Goal: Information Seeking & Learning: Learn about a topic

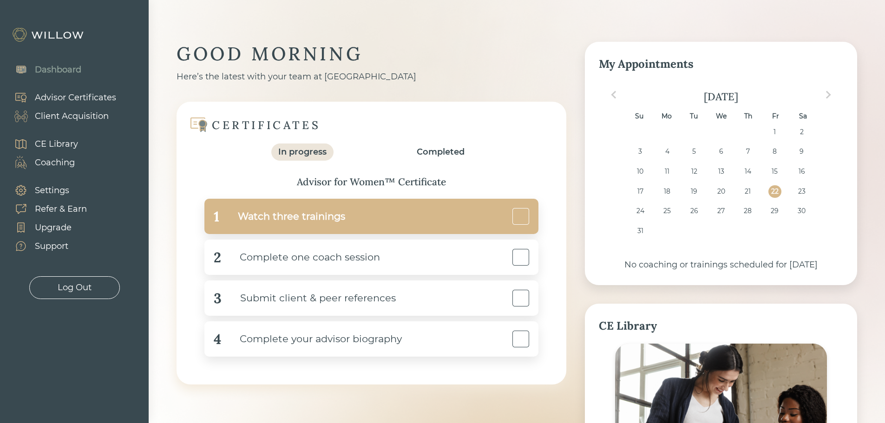
click at [516, 223] on div at bounding box center [521, 216] width 17 height 17
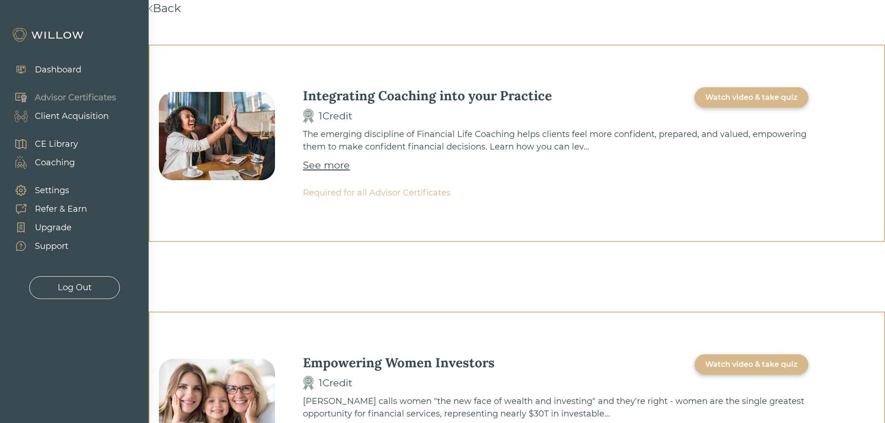
click at [46, 189] on div "Settings" at bounding box center [52, 190] width 34 height 13
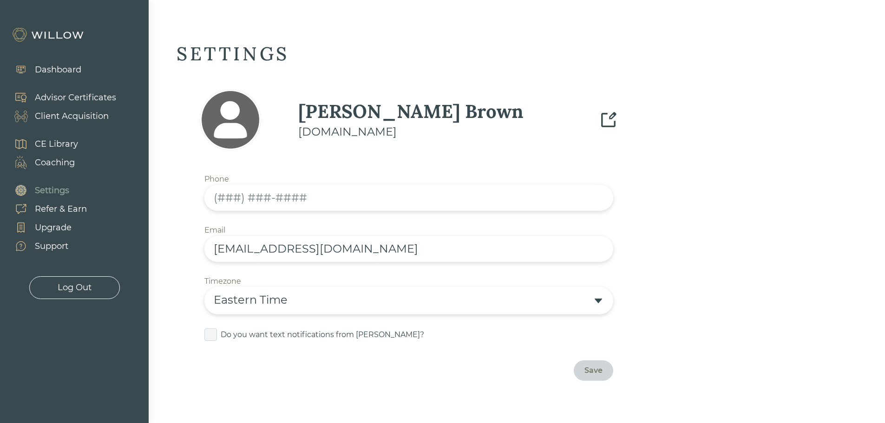
click at [218, 198] on input "text" at bounding box center [408, 198] width 409 height 26
type input "(832) 345-5705"
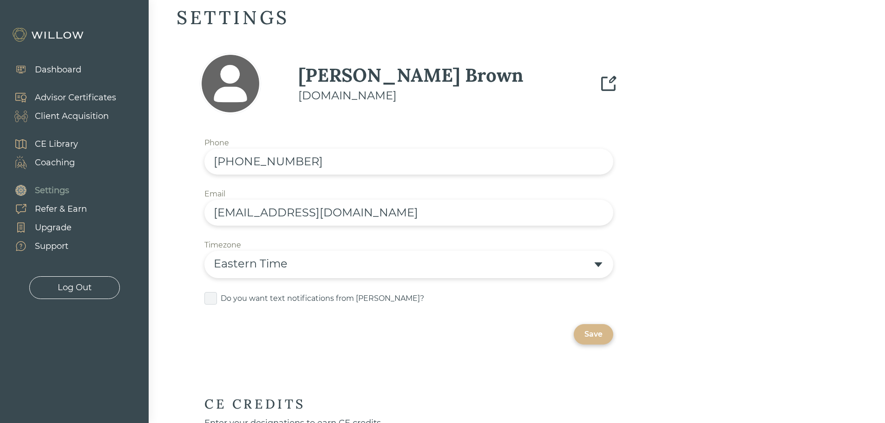
scroll to position [93, 0]
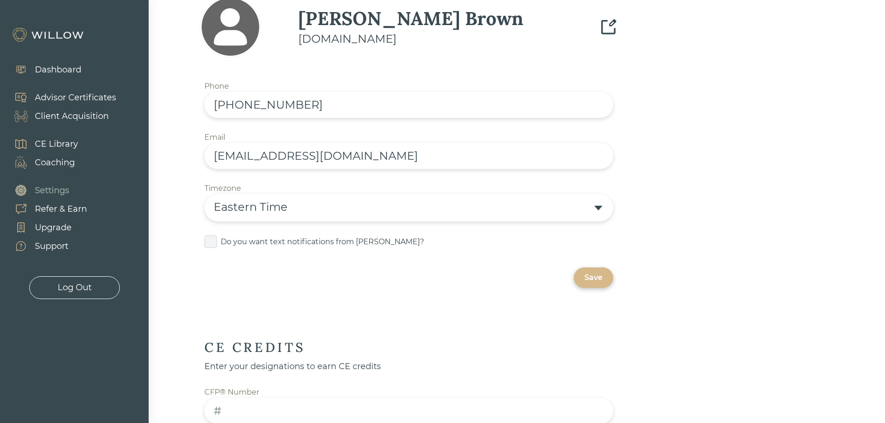
click at [504, 201] on div "Eastern Time" at bounding box center [403, 207] width 379 height 17
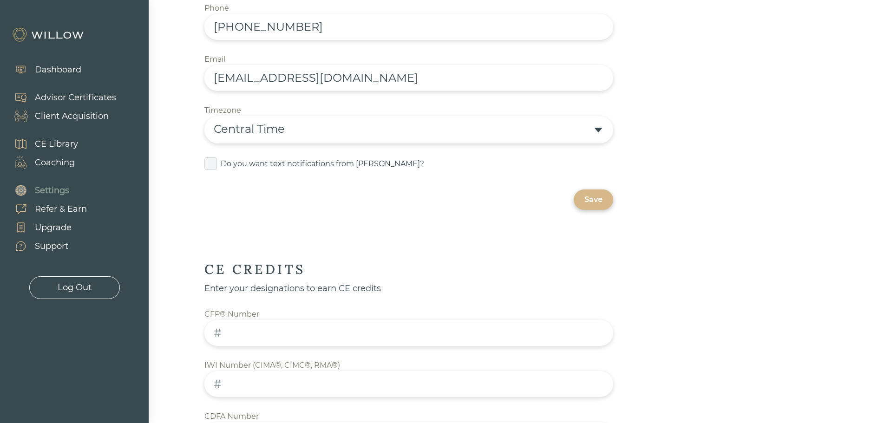
scroll to position [232, 0]
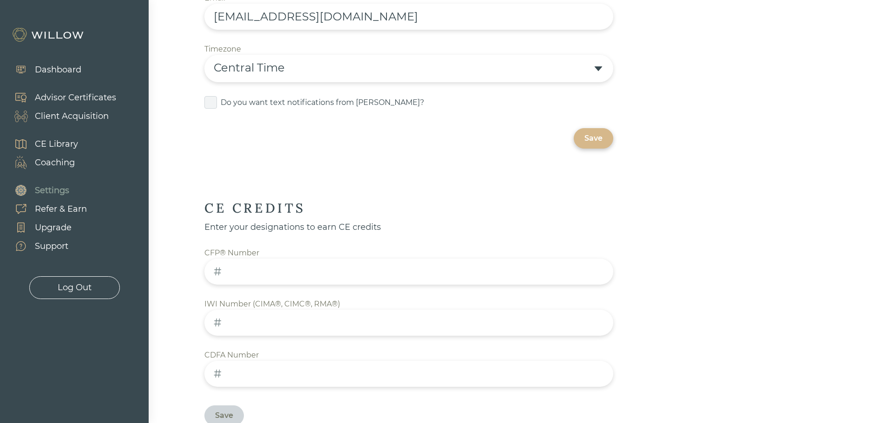
click at [278, 278] on input at bounding box center [408, 272] width 409 height 26
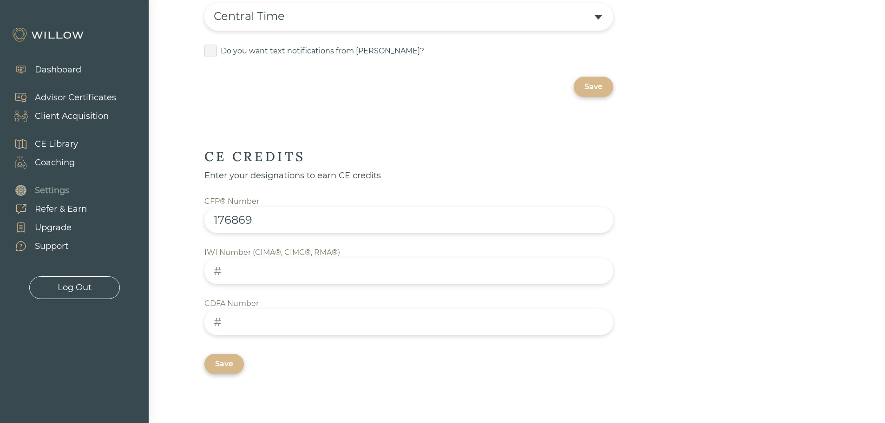
scroll to position [372, 0]
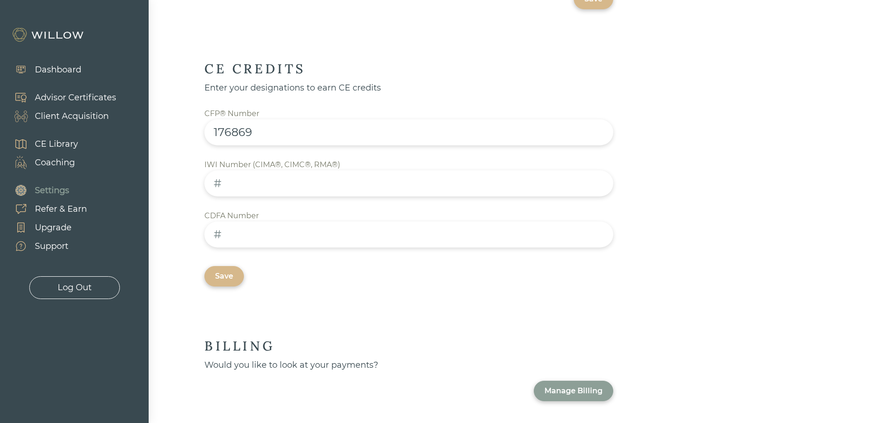
type input "176869"
click at [358, 231] on input at bounding box center [408, 235] width 409 height 26
click at [306, 238] on input at bounding box center [408, 235] width 409 height 26
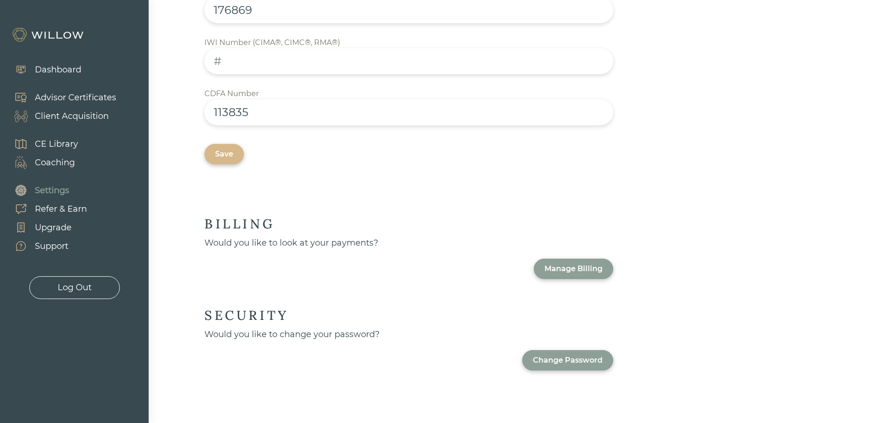
scroll to position [497, 0]
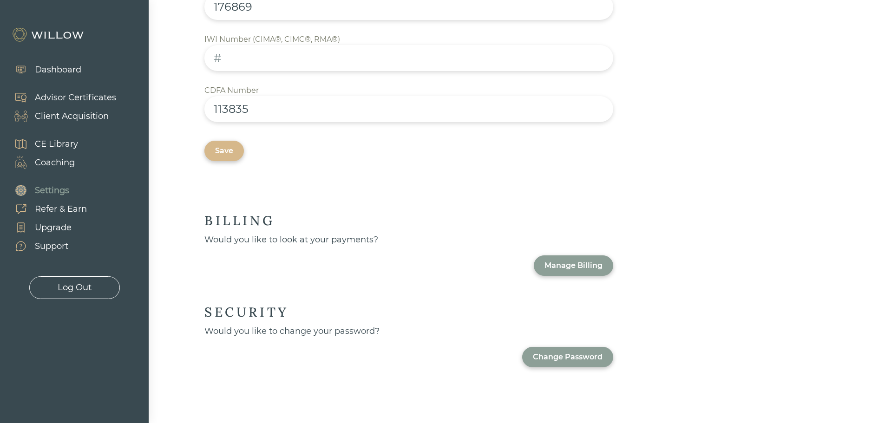
type input "113835"
click at [226, 150] on div "Save" at bounding box center [224, 150] width 18 height 11
click at [565, 358] on div "Change Password" at bounding box center [568, 357] width 70 height 11
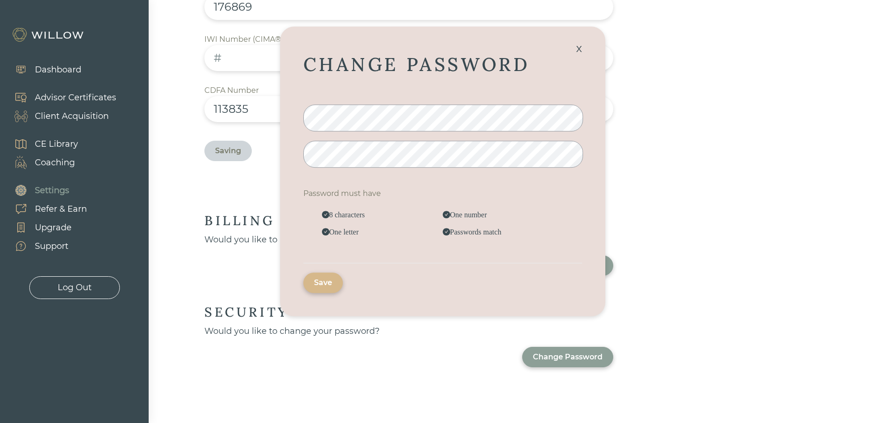
click at [326, 278] on div "Save" at bounding box center [323, 282] width 18 height 11
click at [582, 45] on div "x" at bounding box center [579, 48] width 15 height 20
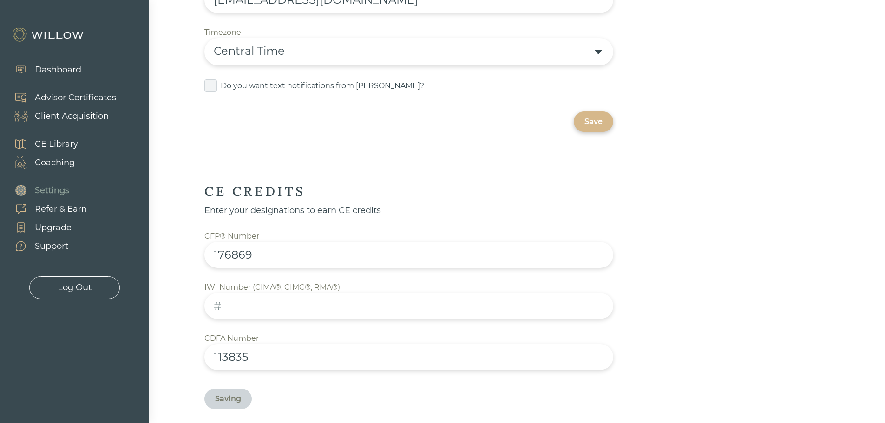
scroll to position [125, 0]
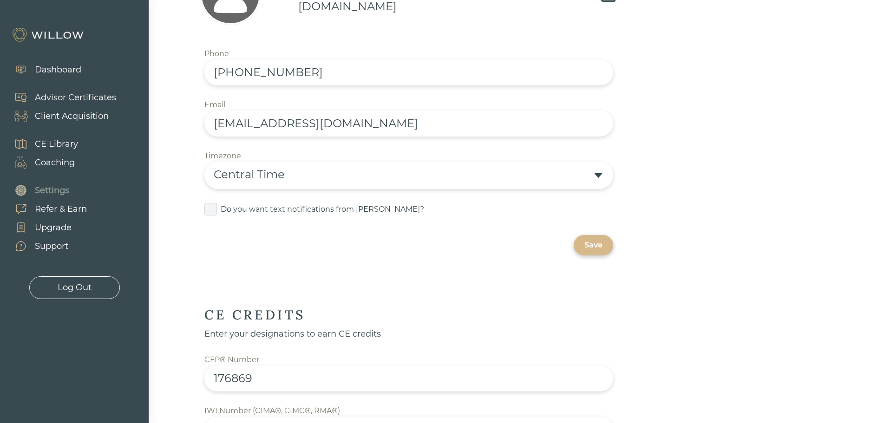
click at [53, 66] on div "Dashboard" at bounding box center [58, 70] width 46 height 13
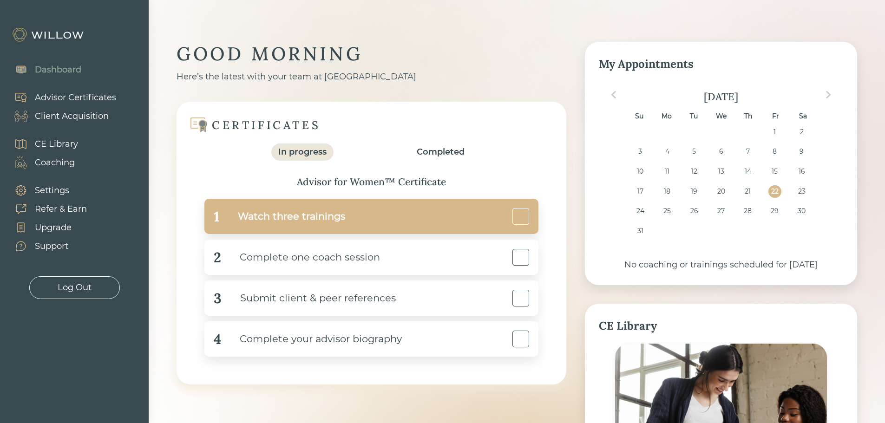
click at [522, 221] on div at bounding box center [521, 216] width 17 height 17
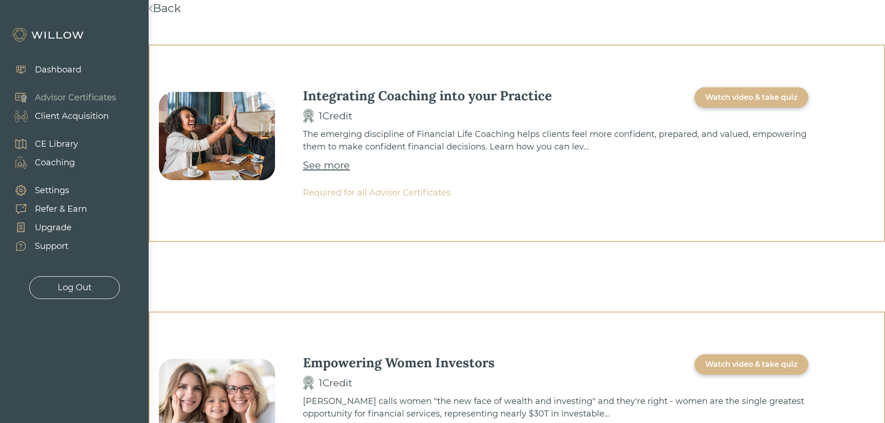
click at [746, 95] on div "Watch video & take quiz" at bounding box center [751, 97] width 92 height 11
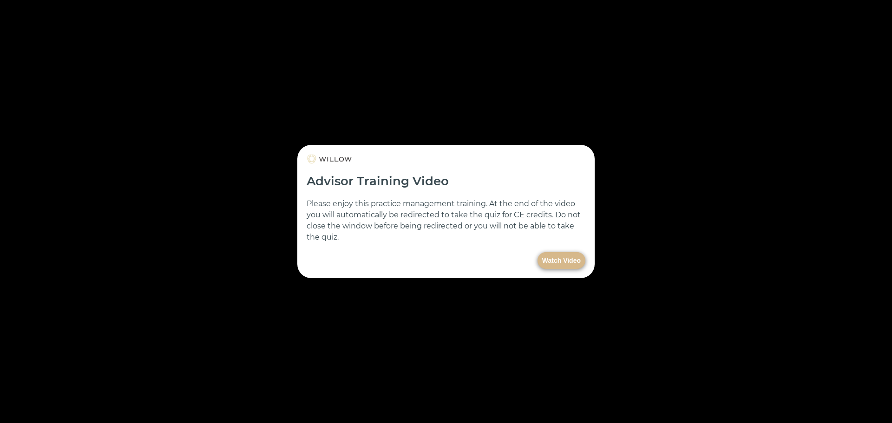
click at [558, 260] on button "Watch Video" at bounding box center [562, 260] width 48 height 17
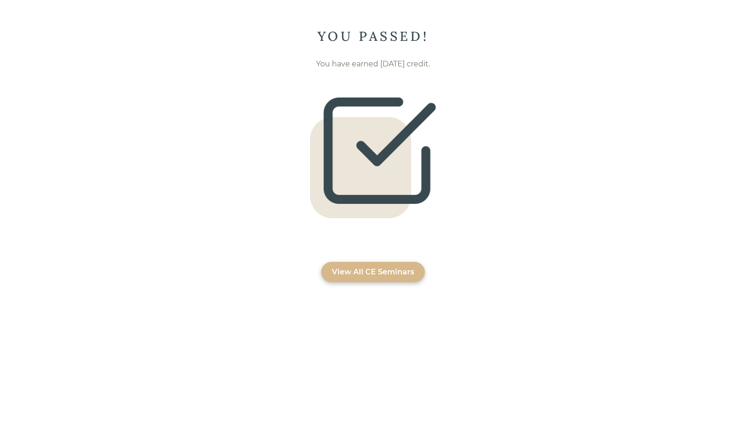
click at [362, 271] on div "View All CE Seminars" at bounding box center [373, 272] width 82 height 11
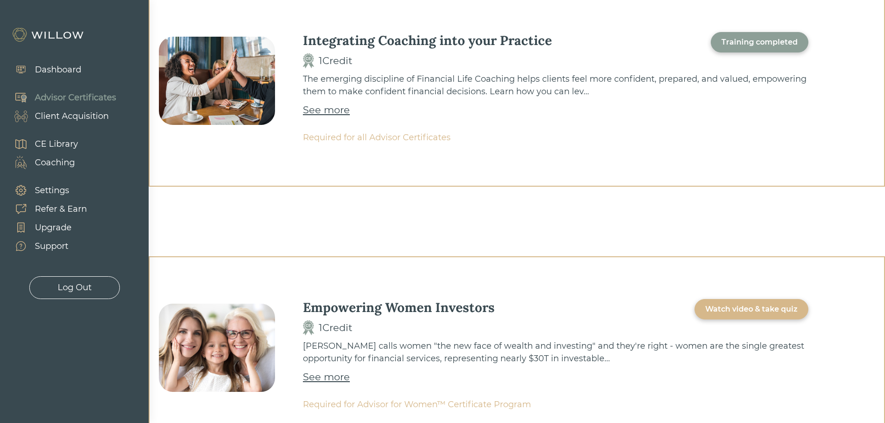
scroll to position [139, 0]
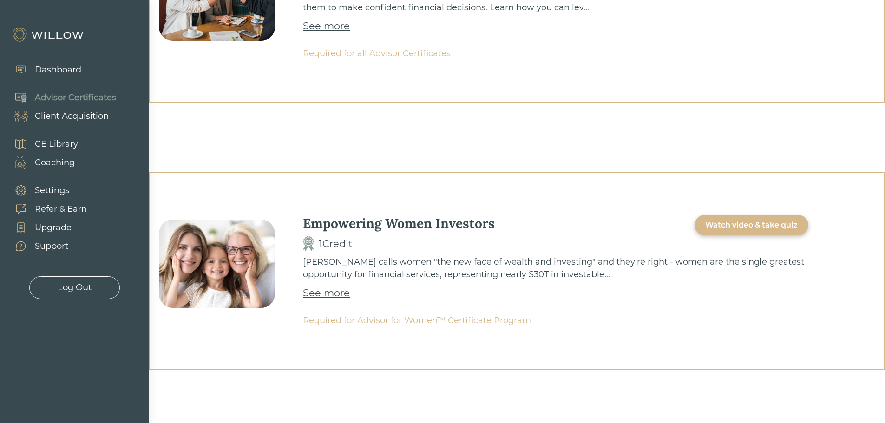
click at [744, 227] on div "Watch video & take quiz" at bounding box center [751, 225] width 92 height 11
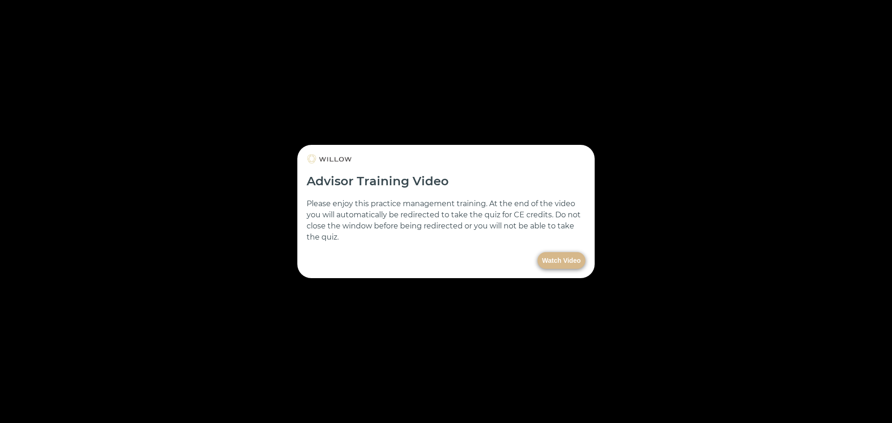
click at [562, 264] on button "Watch Video" at bounding box center [562, 260] width 48 height 17
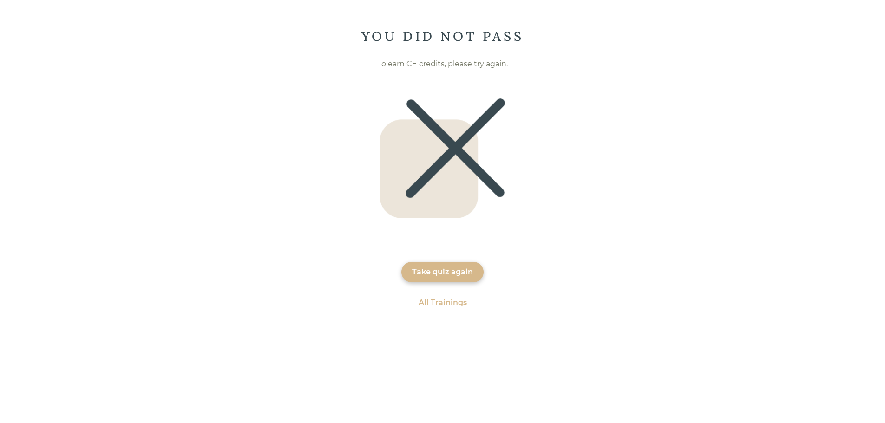
click at [442, 270] on div "Take quiz again" at bounding box center [442, 272] width 61 height 11
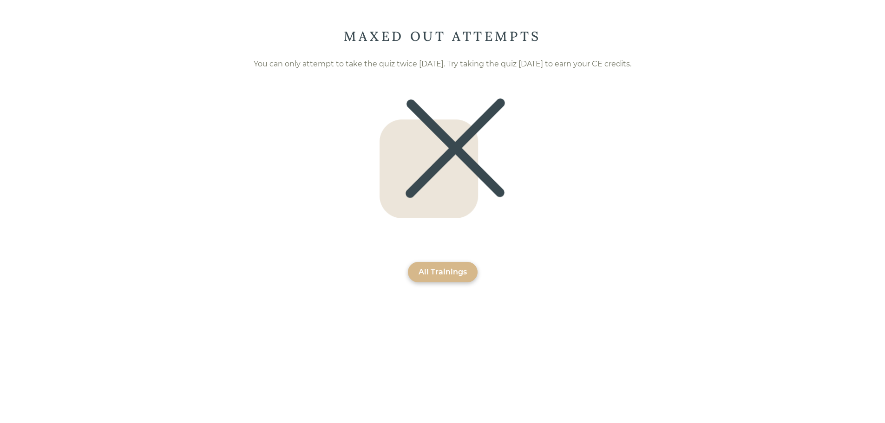
click at [439, 256] on div "MAXED OUT ATTEMPTS You can only attempt to take the quiz twice [DATE]. Try taki…" at bounding box center [442, 155] width 885 height 255
click at [439, 269] on div "All Trainings" at bounding box center [443, 272] width 48 height 11
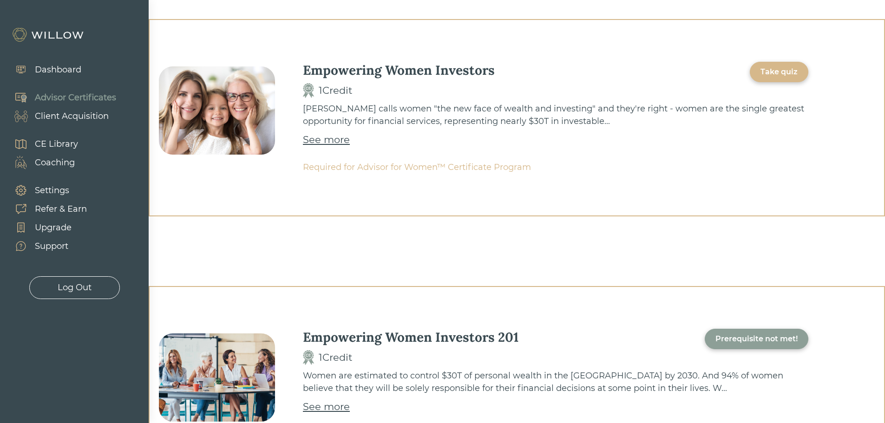
scroll to position [322, 0]
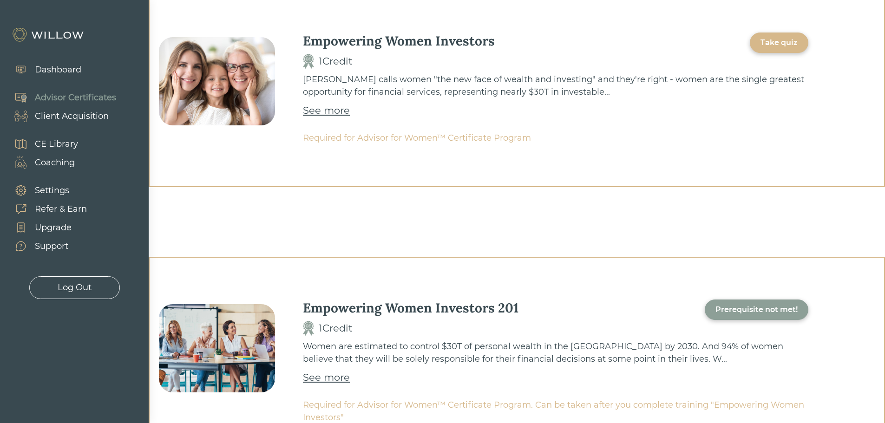
click at [313, 117] on div "See more" at bounding box center [326, 110] width 47 height 15
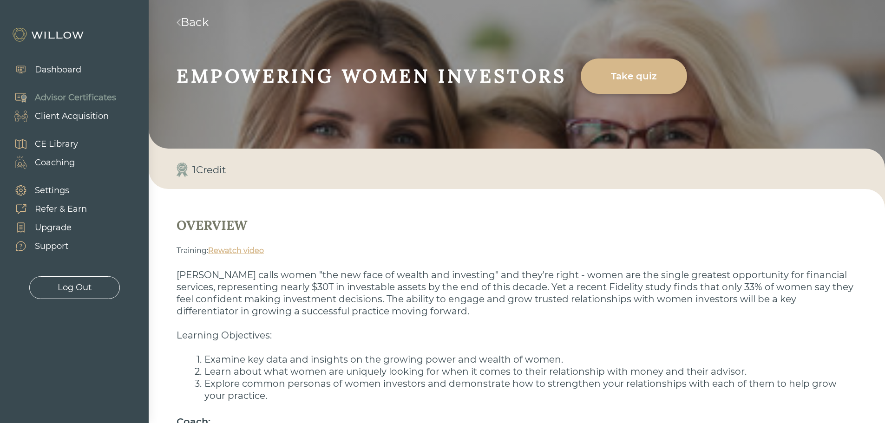
scroll to position [127, 0]
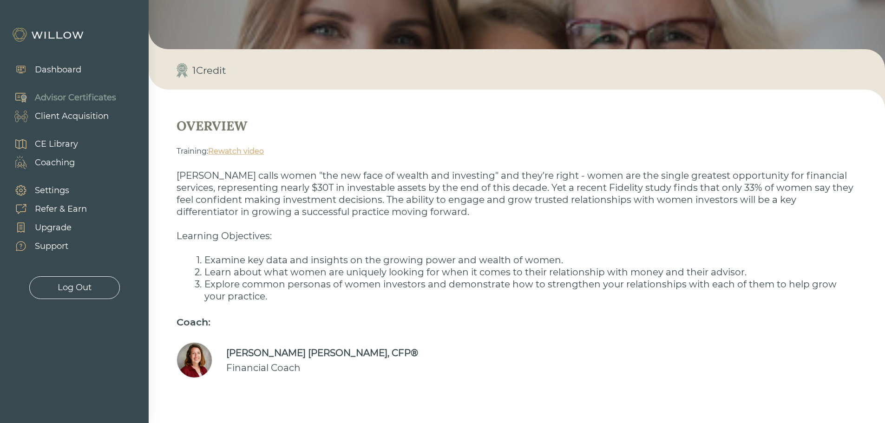
click at [247, 151] on link "Rewatch video" at bounding box center [236, 151] width 56 height 9
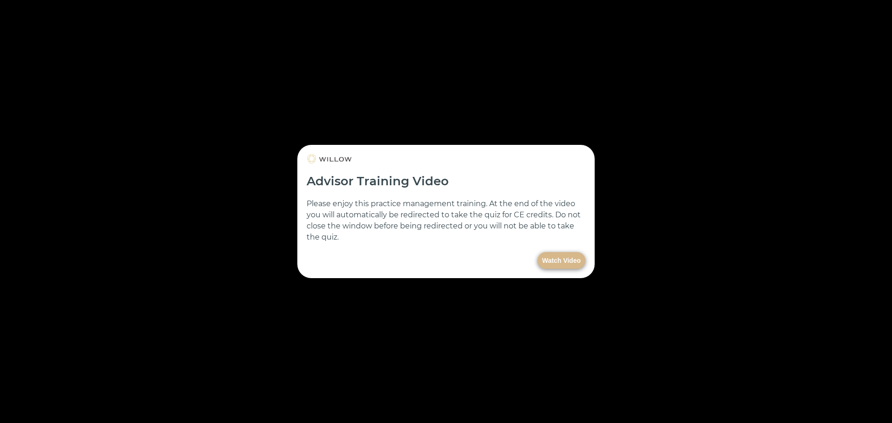
click at [566, 262] on button "Watch Video" at bounding box center [562, 260] width 48 height 17
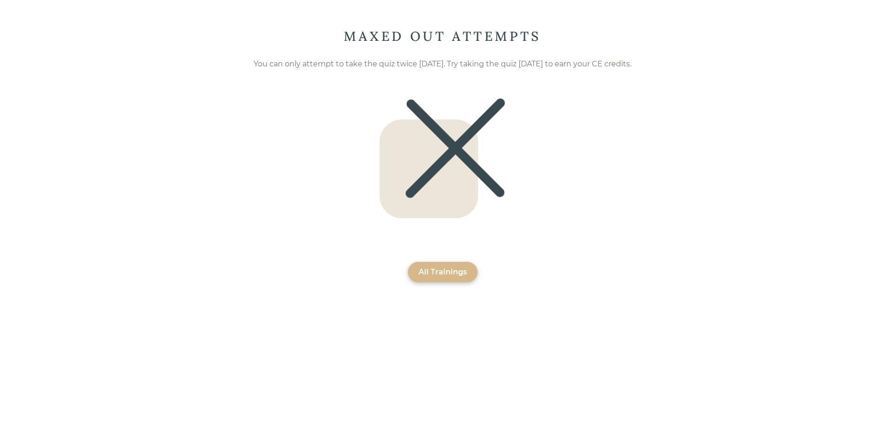
click at [443, 269] on div "All Trainings" at bounding box center [443, 272] width 48 height 11
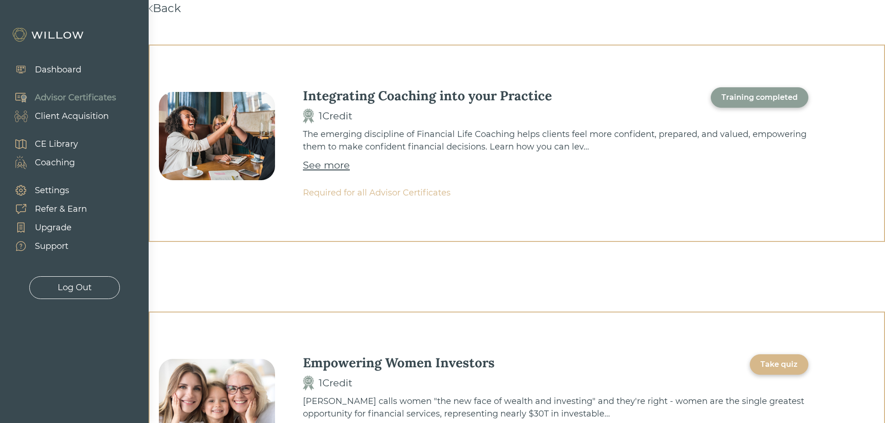
click at [71, 118] on div "Client Acquisition" at bounding box center [72, 116] width 74 height 13
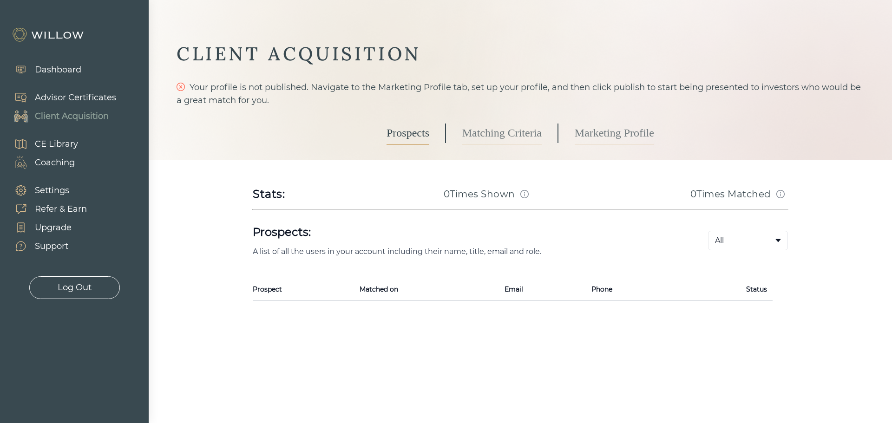
click at [64, 72] on div "Dashboard" at bounding box center [58, 70] width 46 height 13
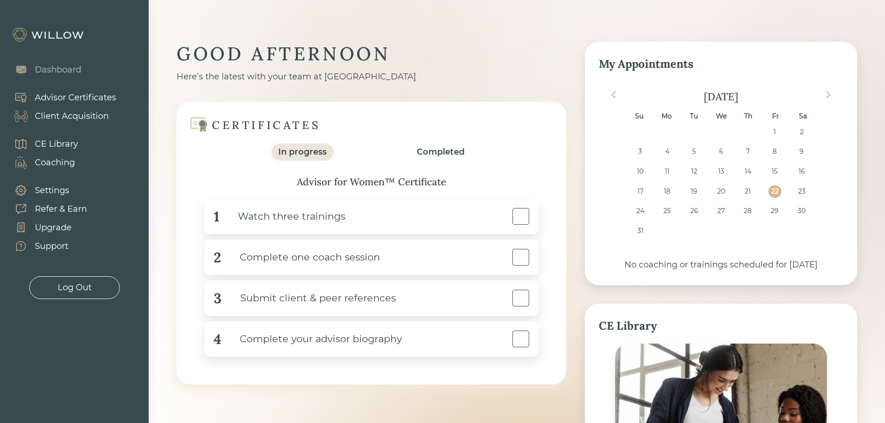
click at [74, 112] on div "Client Acquisition" at bounding box center [72, 116] width 74 height 13
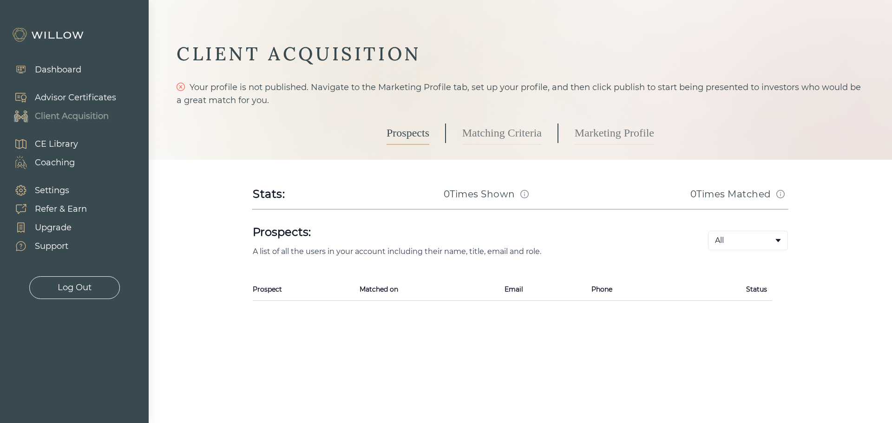
click at [75, 93] on div "Advisor Certificates" at bounding box center [75, 98] width 81 height 13
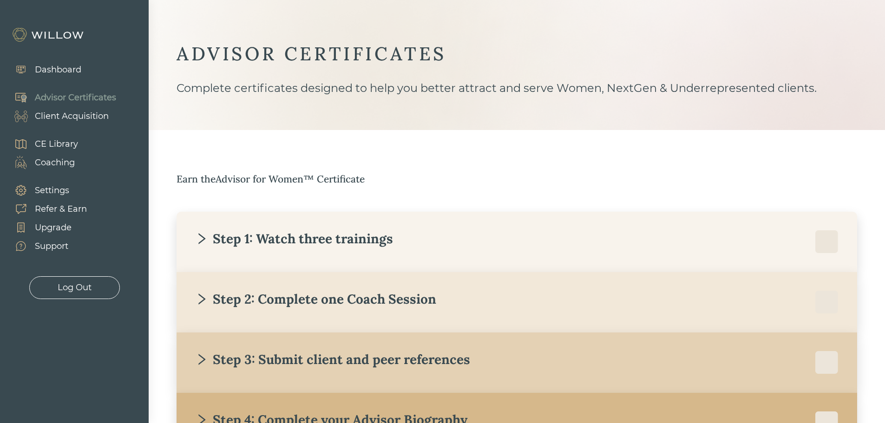
click at [67, 68] on div "Dashboard" at bounding box center [58, 70] width 46 height 13
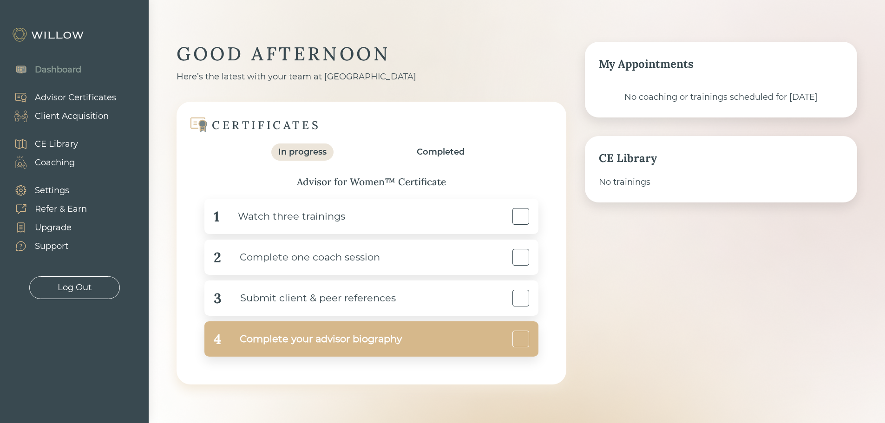
click at [293, 345] on div "Complete your advisor biography" at bounding box center [311, 339] width 181 height 21
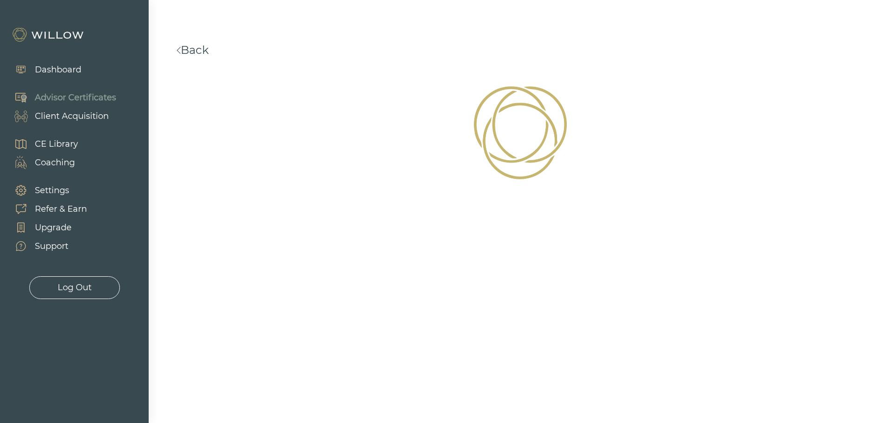
click at [190, 51] on link "Back" at bounding box center [193, 49] width 32 height 13
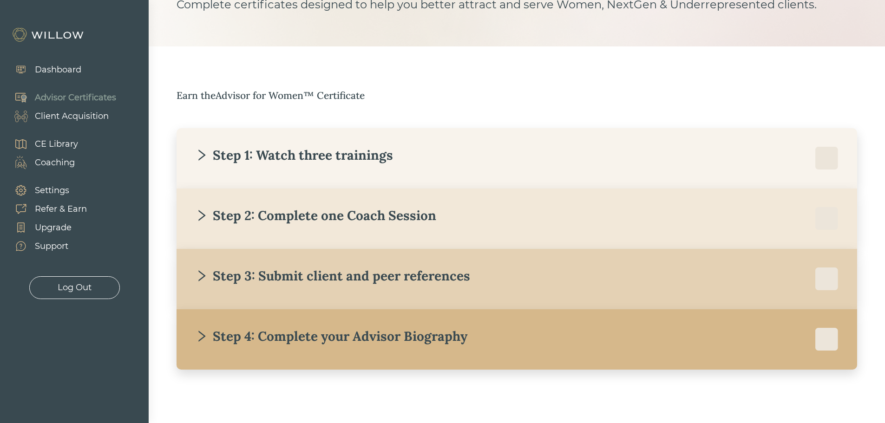
scroll to position [86, 0]
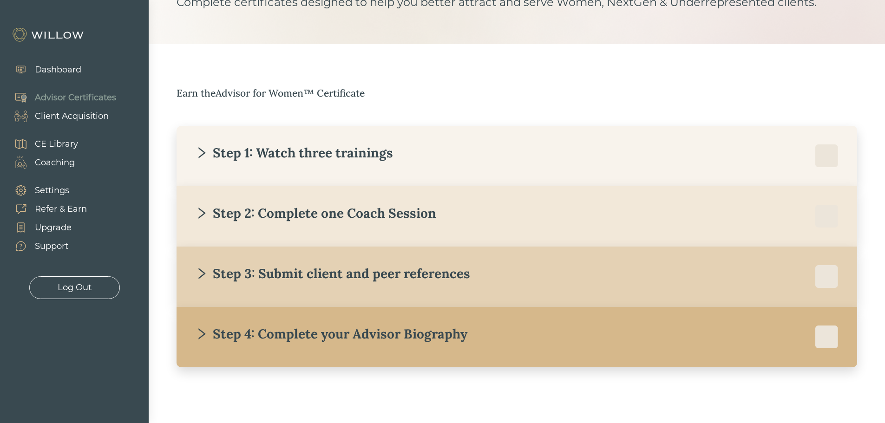
click at [206, 273] on icon "right" at bounding box center [201, 273] width 13 height 13
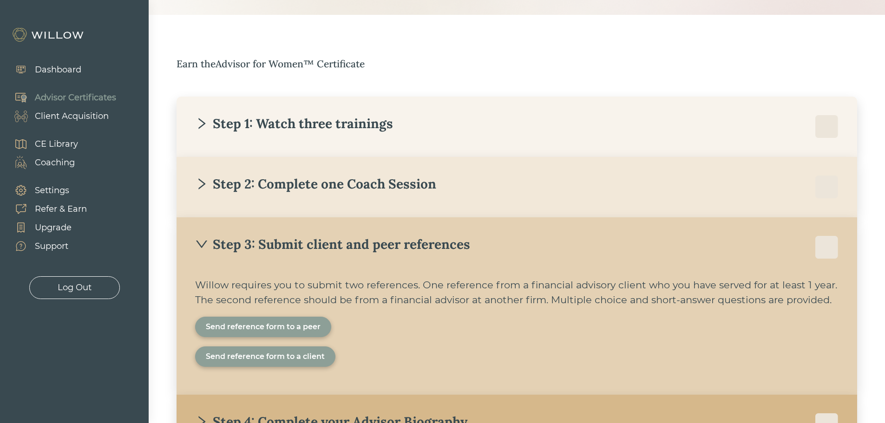
scroll to position [179, 0]
